Goal: Information Seeking & Learning: Learn about a topic

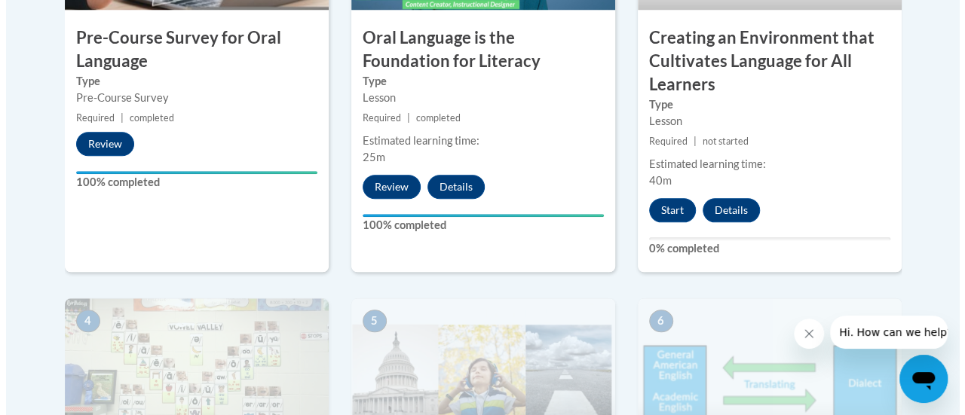
scroll to position [682, 0]
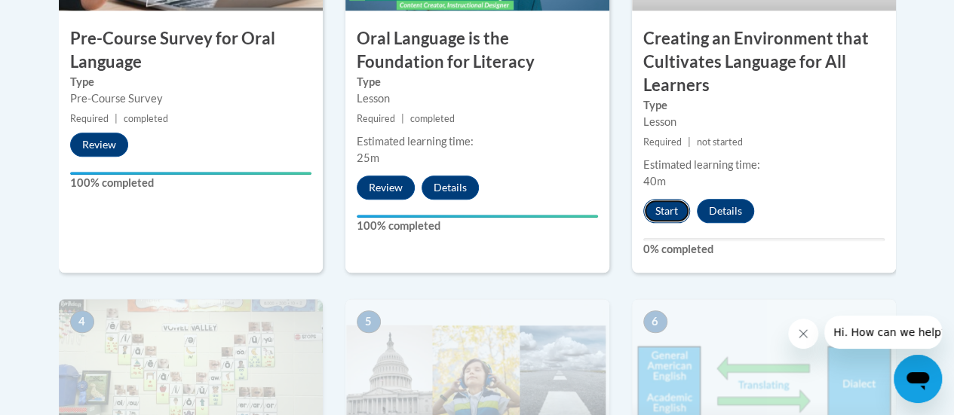
click at [667, 214] on button "Start" at bounding box center [666, 211] width 47 height 24
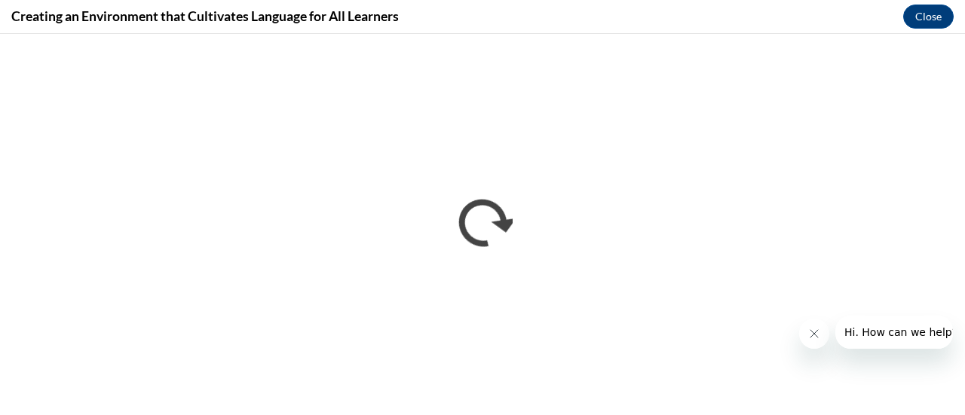
scroll to position [0, 0]
